Goal: Navigation & Orientation: Find specific page/section

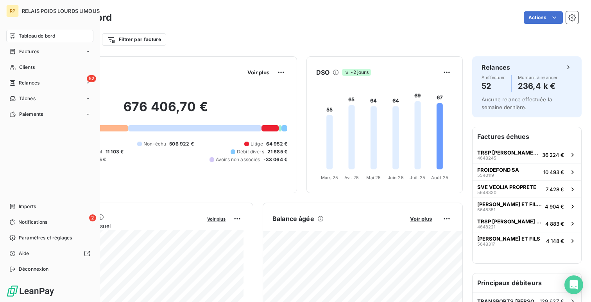
click at [27, 34] on span "Tableau de bord" at bounding box center [37, 35] width 36 height 7
click at [29, 70] on span "Clients" at bounding box center [27, 67] width 16 height 7
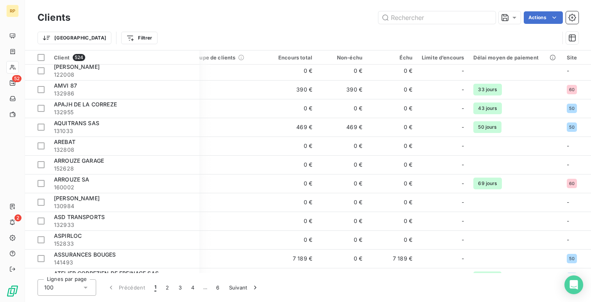
scroll to position [0, 96]
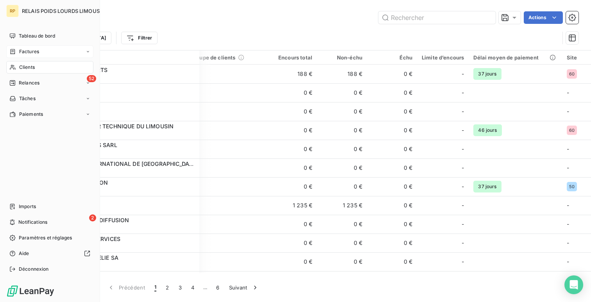
click at [53, 48] on div "Factures" at bounding box center [49, 51] width 87 height 13
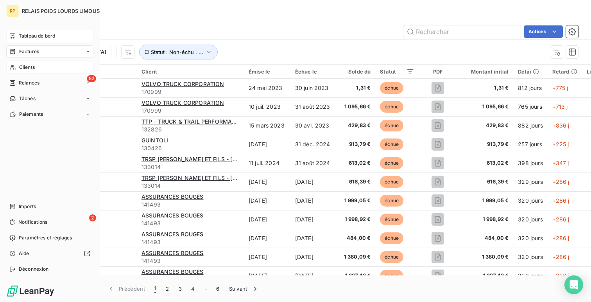
click at [33, 40] on div "Tableau de bord" at bounding box center [49, 36] width 87 height 13
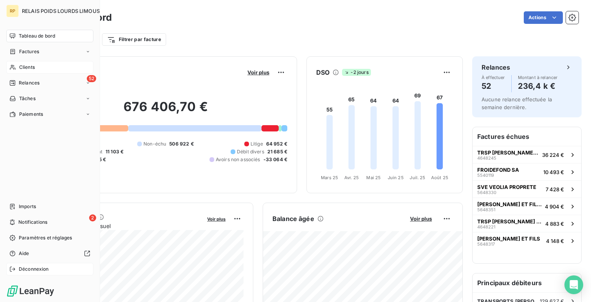
click at [46, 268] on span "Déconnexion" at bounding box center [34, 269] width 30 height 7
